Goal: Task Accomplishment & Management: Use online tool/utility

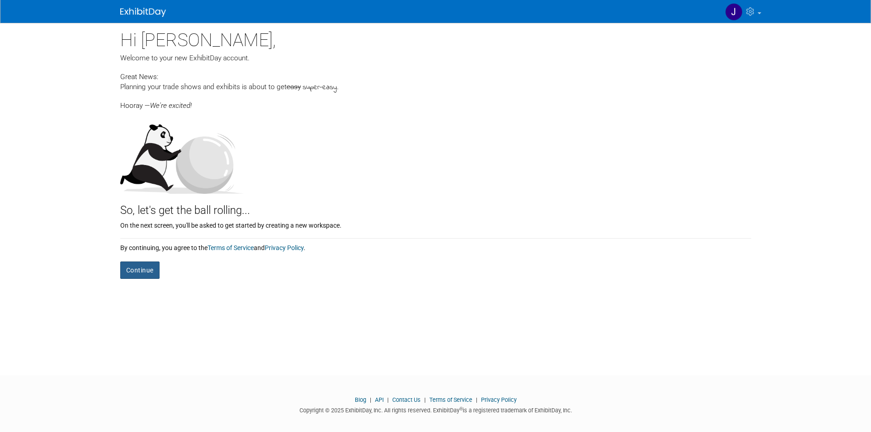
click at [136, 272] on button "Continue" at bounding box center [139, 270] width 39 height 17
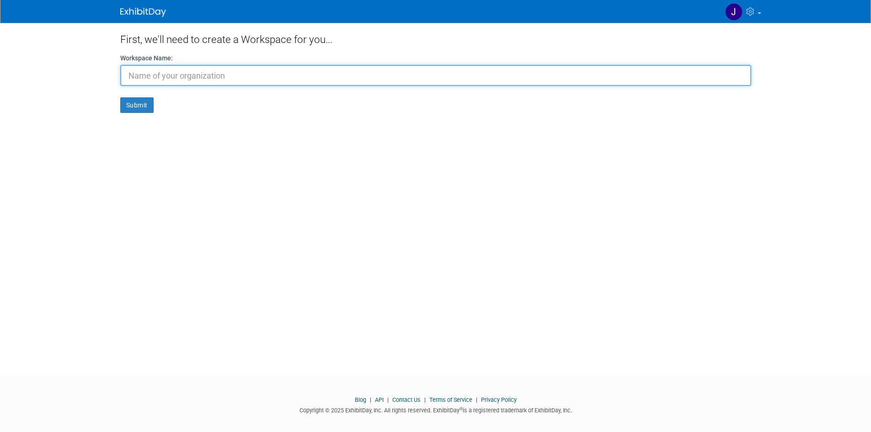
click at [186, 72] on input "text" at bounding box center [435, 75] width 631 height 21
type input "NMWGI"
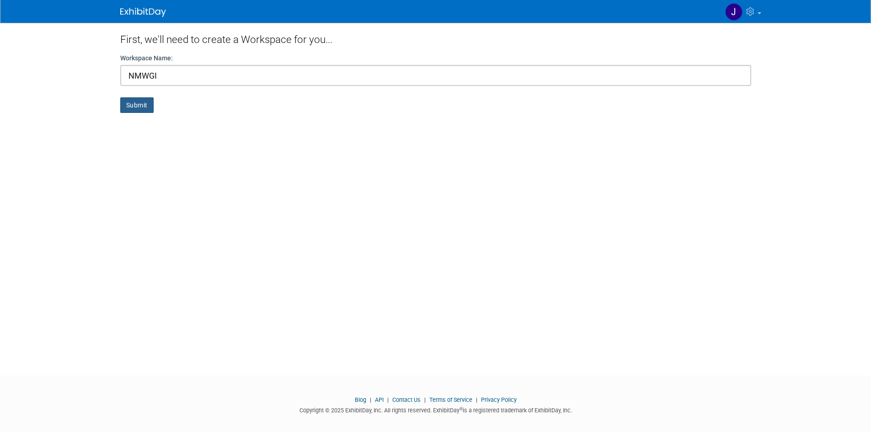
click at [149, 102] on button "Submit" at bounding box center [136, 105] width 33 height 16
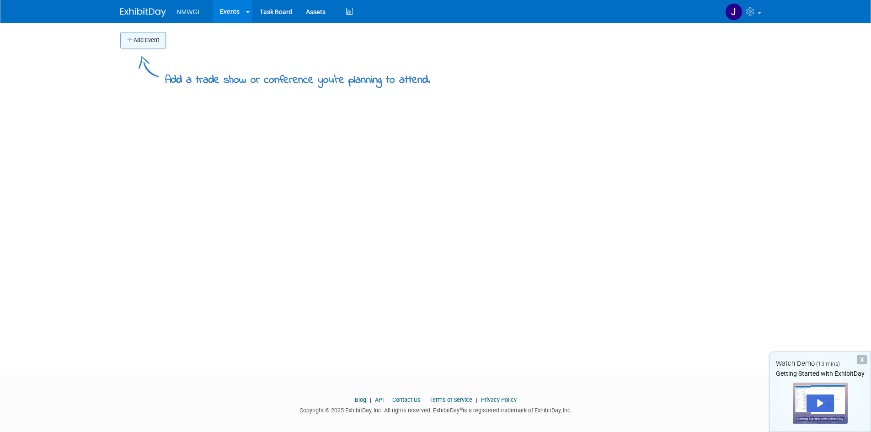
click at [153, 42] on button "Add Event" at bounding box center [143, 40] width 46 height 16
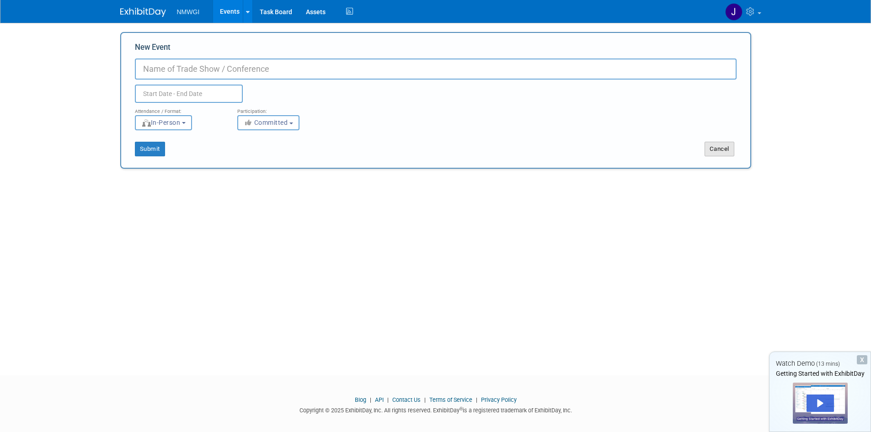
click at [715, 152] on button "Cancel" at bounding box center [720, 149] width 30 height 15
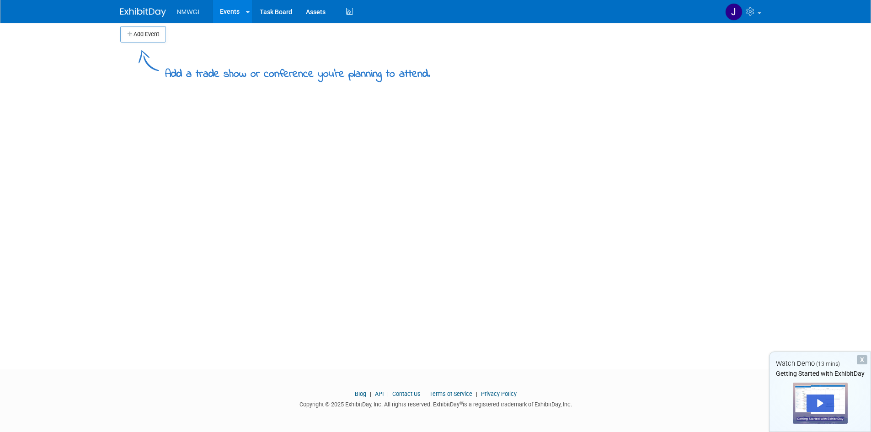
scroll to position [7, 0]
click at [190, 10] on span "NMWGI" at bounding box center [188, 11] width 23 height 7
drag, startPoint x: 187, startPoint y: 17, endPoint x: 227, endPoint y: 12, distance: 40.0
click at [194, 15] on ul "NMWGI Events Add Event Bulk Upload Events Shareable Event Boards Task Board Ass…" at bounding box center [266, 11] width 179 height 23
click at [272, 14] on link "Task Board" at bounding box center [276, 11] width 46 height 23
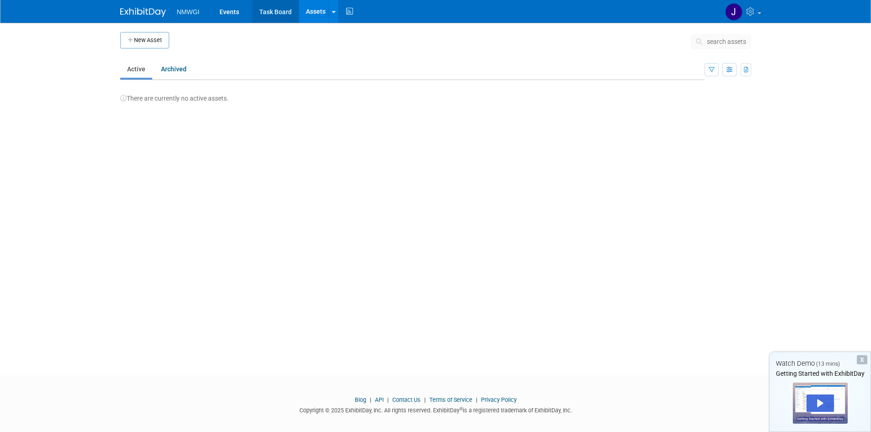
click at [274, 11] on link "Task Board" at bounding box center [275, 11] width 46 height 23
